Goal: Task Accomplishment & Management: Manage account settings

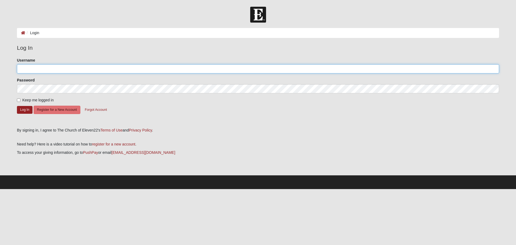
click at [60, 72] on input "Username" at bounding box center [258, 68] width 482 height 9
type input "belden529"
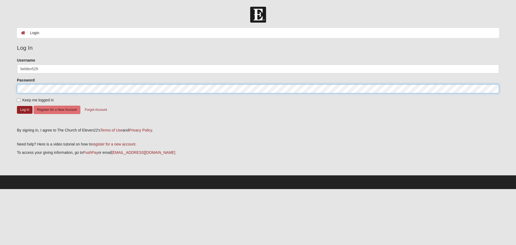
click at [17, 106] on button "Log In" at bounding box center [25, 110] width 16 height 8
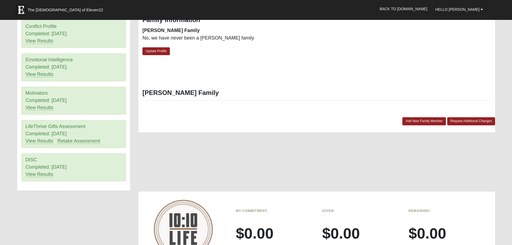
scroll to position [215, 0]
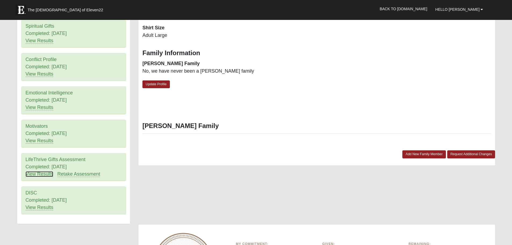
click at [33, 172] on link "View Results" at bounding box center [40, 174] width 28 height 6
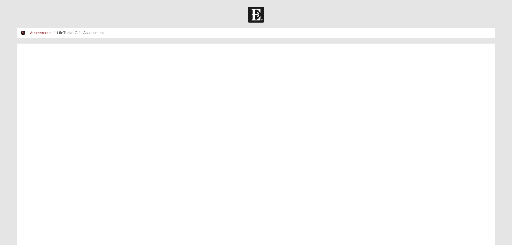
click at [22, 32] on icon at bounding box center [23, 33] width 4 height 4
